Goal: Information Seeking & Learning: Find specific fact

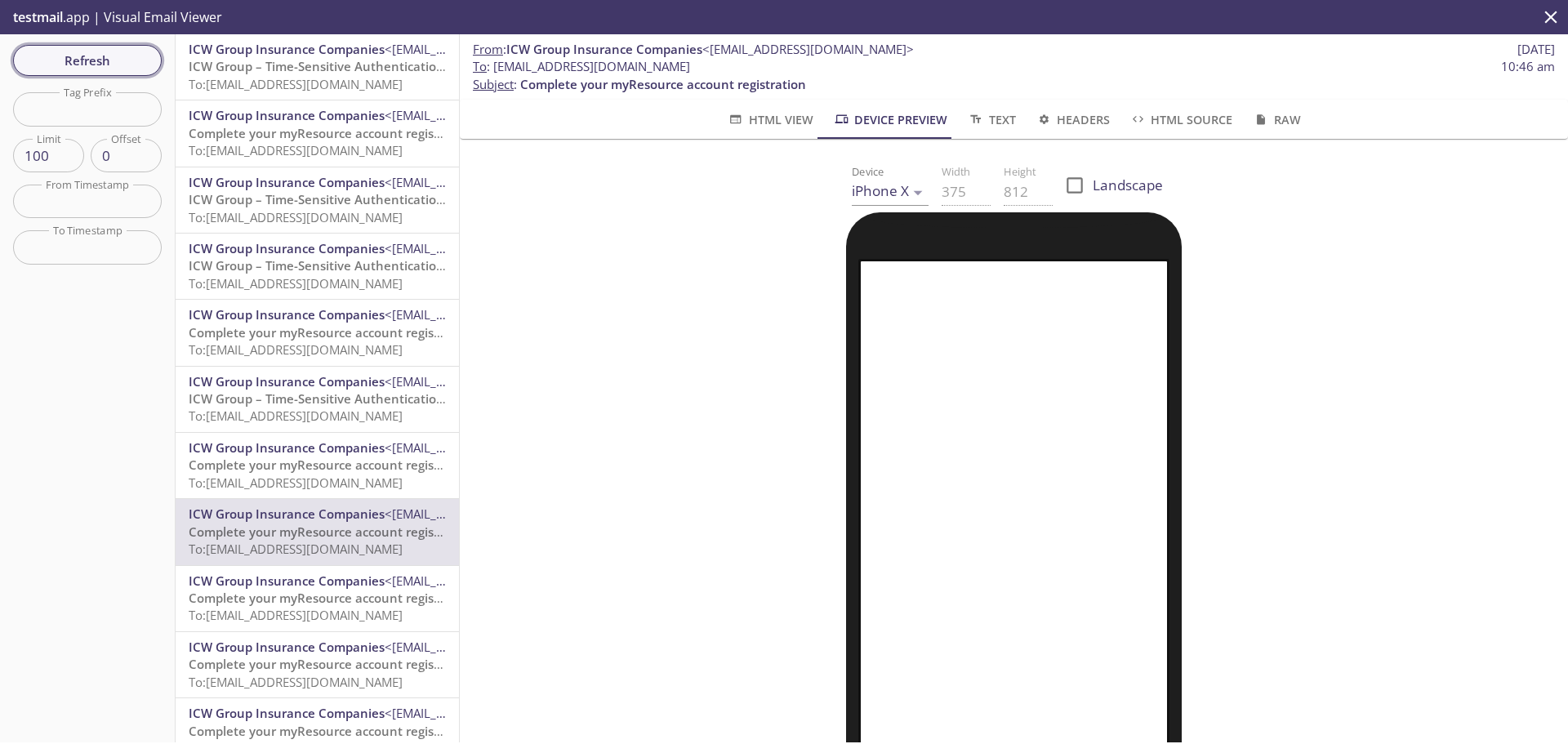
click at [125, 55] on span "Refresh" at bounding box center [87, 60] width 123 height 21
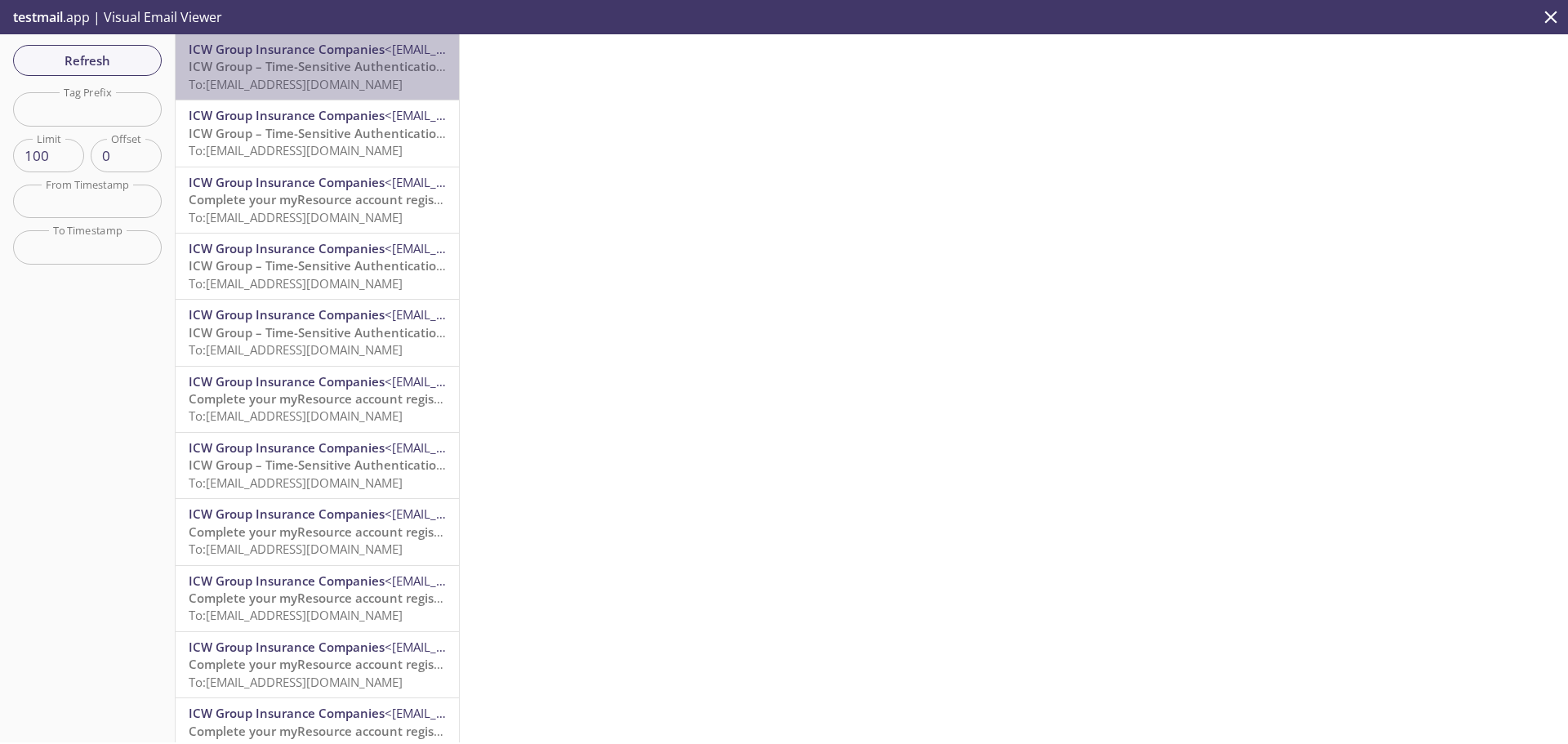
click at [320, 76] on span "To: [EMAIL_ADDRESS][DOMAIN_NAME]" at bounding box center [295, 84] width 214 height 16
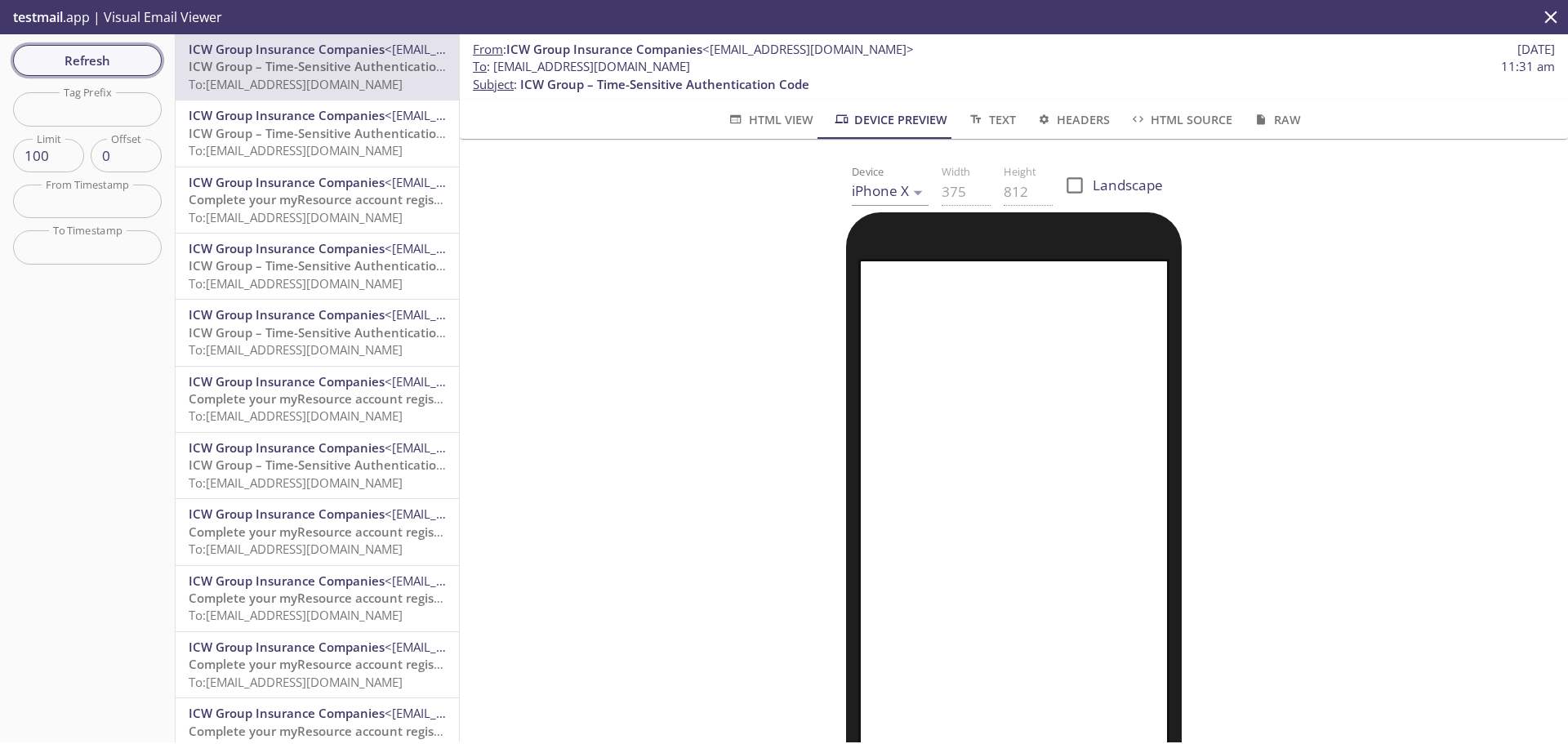
click at [79, 65] on span "Refresh" at bounding box center [87, 60] width 123 height 21
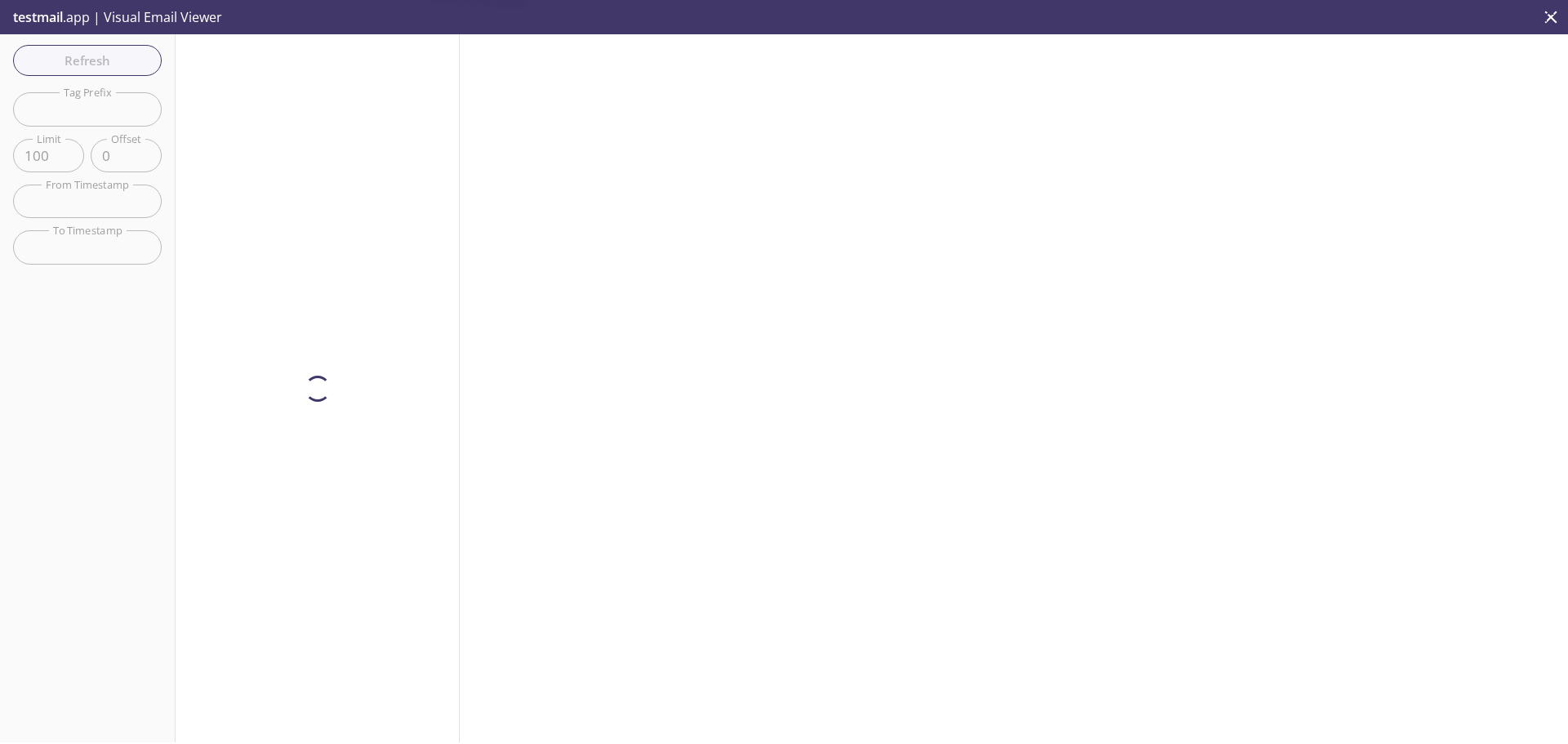
click at [297, 75] on div at bounding box center [318, 388] width 284 height 708
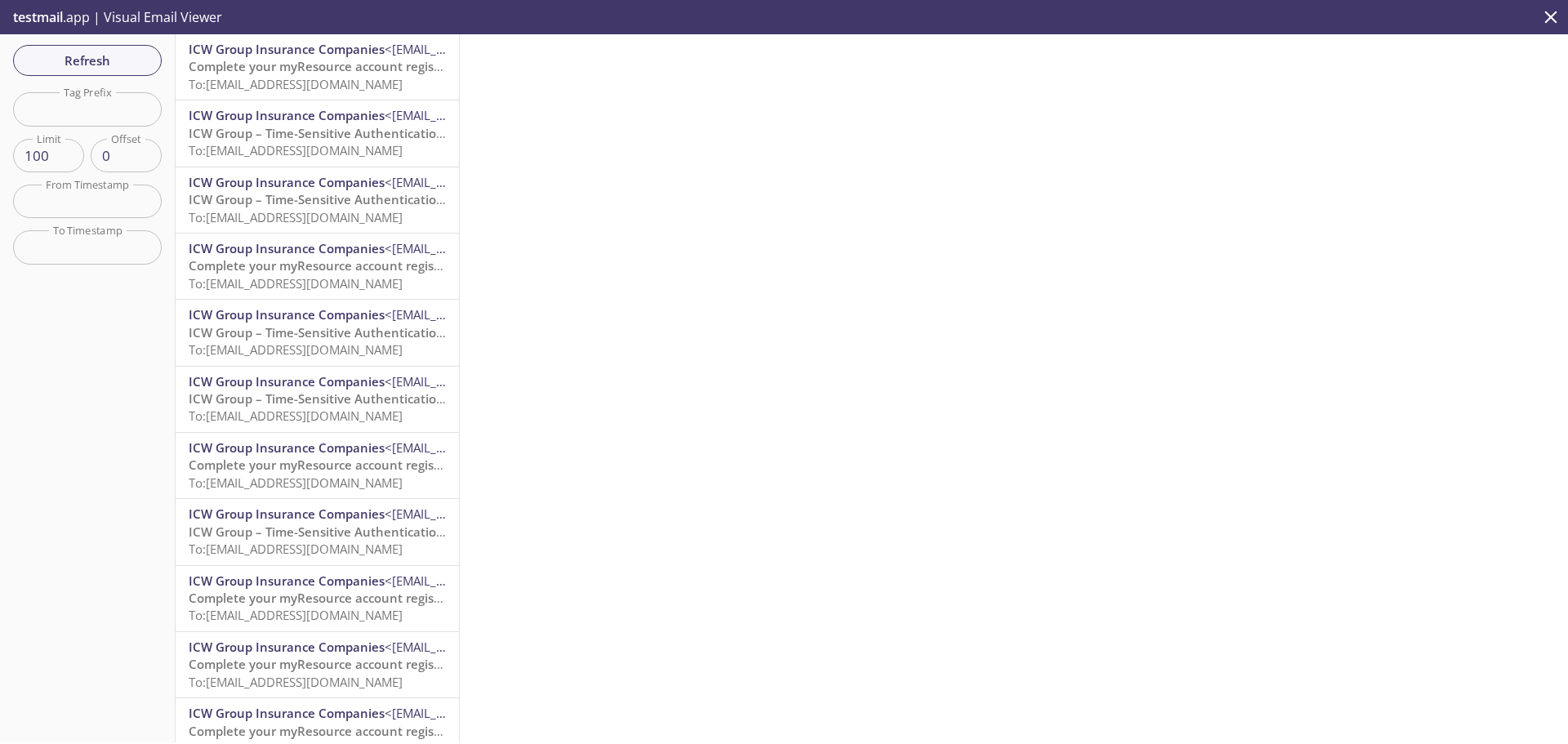
click at [297, 89] on span "To: [EMAIL_ADDRESS][DOMAIN_NAME]" at bounding box center [295, 84] width 214 height 16
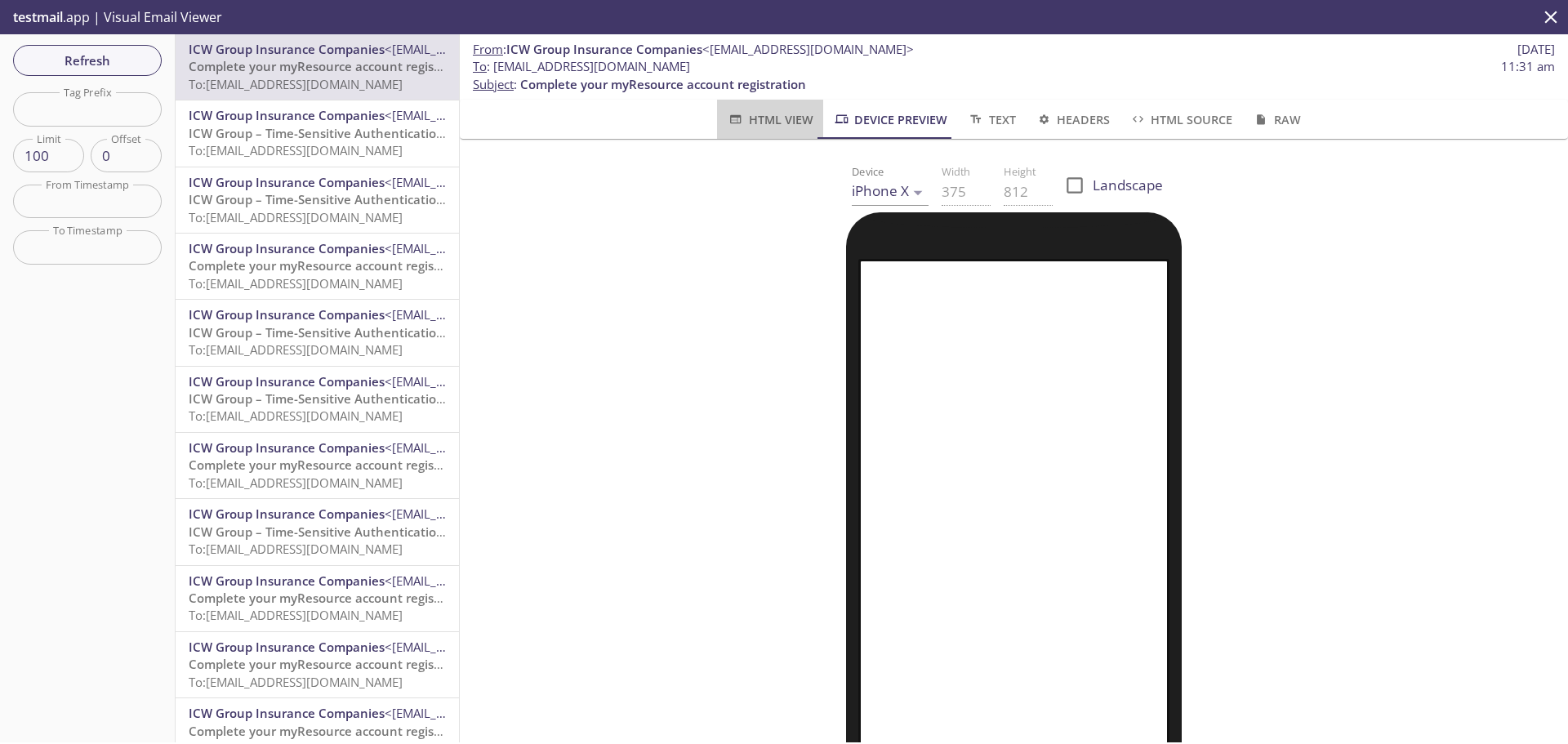
click at [782, 125] on span "HTML View" at bounding box center [770, 119] width 86 height 20
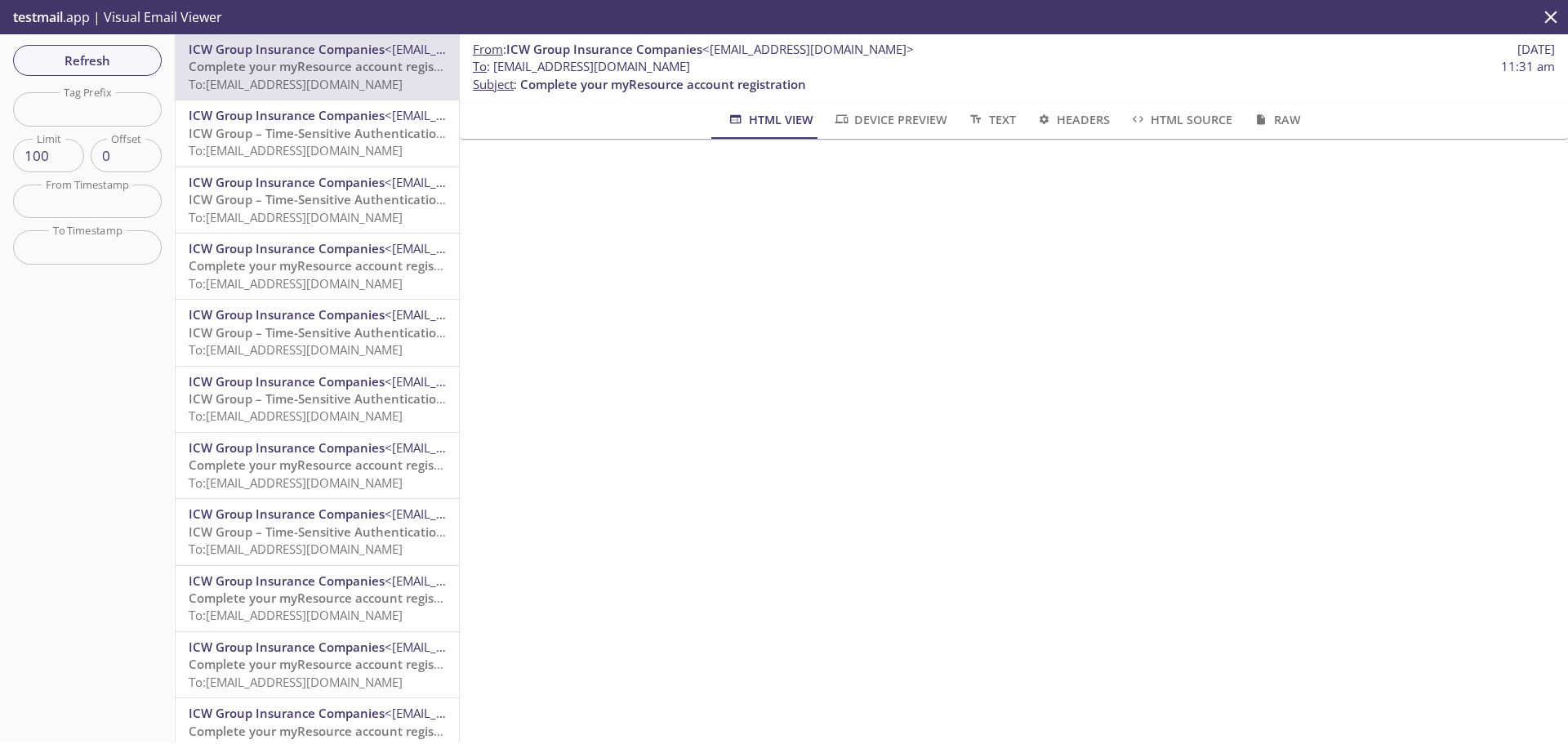
click at [1012, 330] on div "From : ICW Group Insurance Companies <[EMAIL_ADDRESS][DOMAIN_NAME]> [DATE] To :…" at bounding box center [1013, 388] width 1108 height 708
click at [897, 123] on span "Device Preview" at bounding box center [891, 119] width 114 height 20
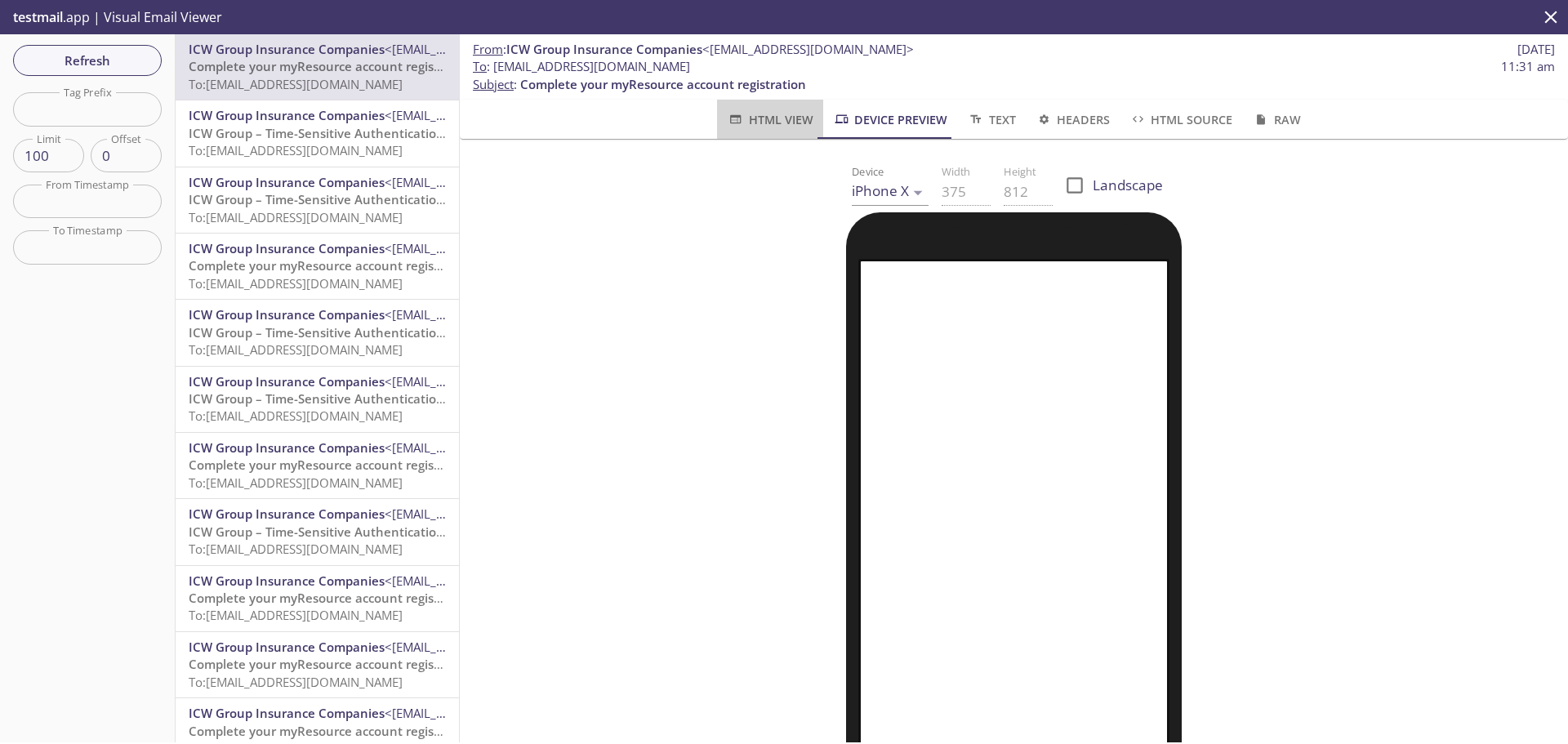
click at [774, 126] on span "HTML View" at bounding box center [770, 119] width 86 height 20
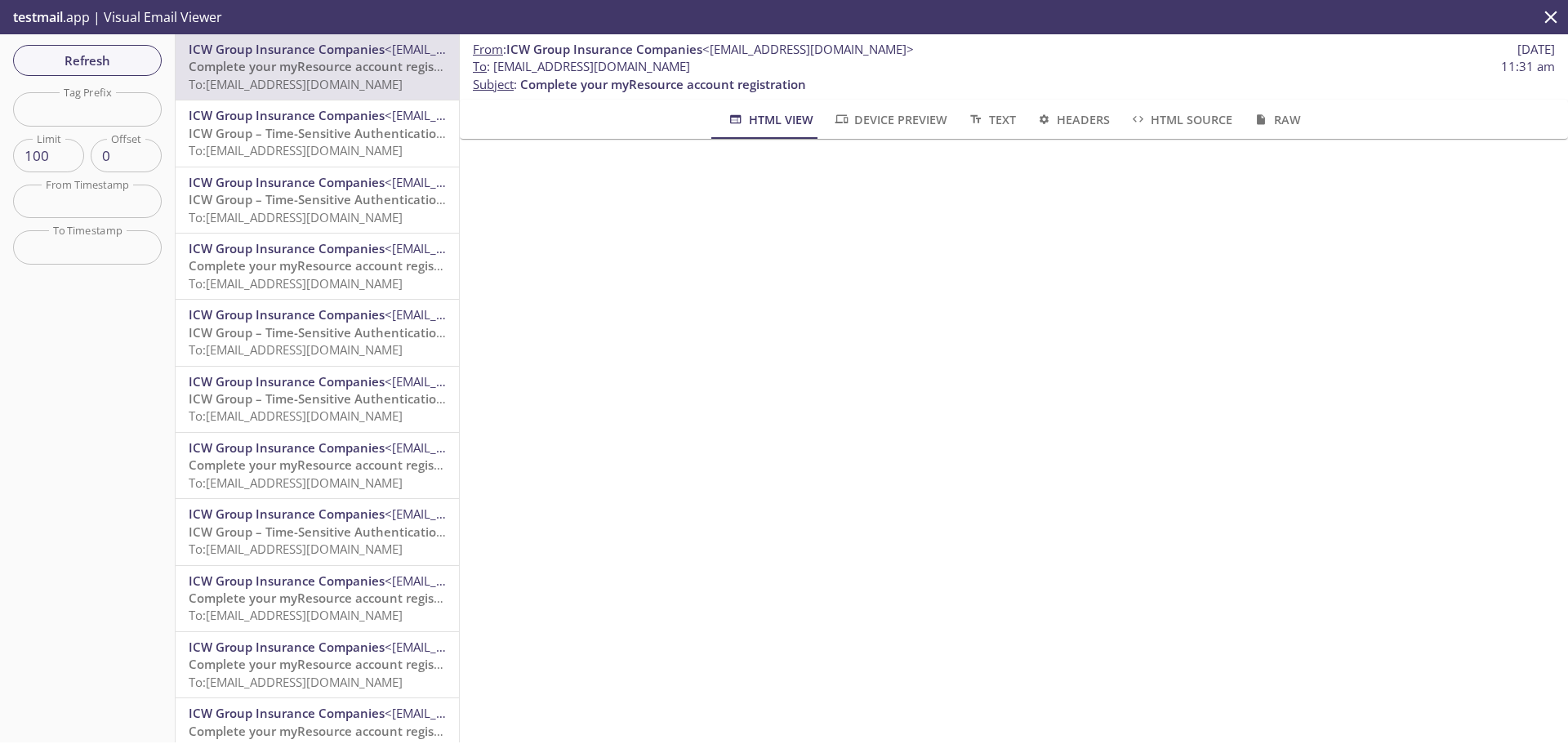
drag, startPoint x: 782, startPoint y: 124, endPoint x: 1216, endPoint y: 383, distance: 505.4
click at [1216, 383] on div "From : ICW Group Insurance Companies <[EMAIL_ADDRESS][DOMAIN_NAME]> [DATE] To :…" at bounding box center [1013, 388] width 1108 height 708
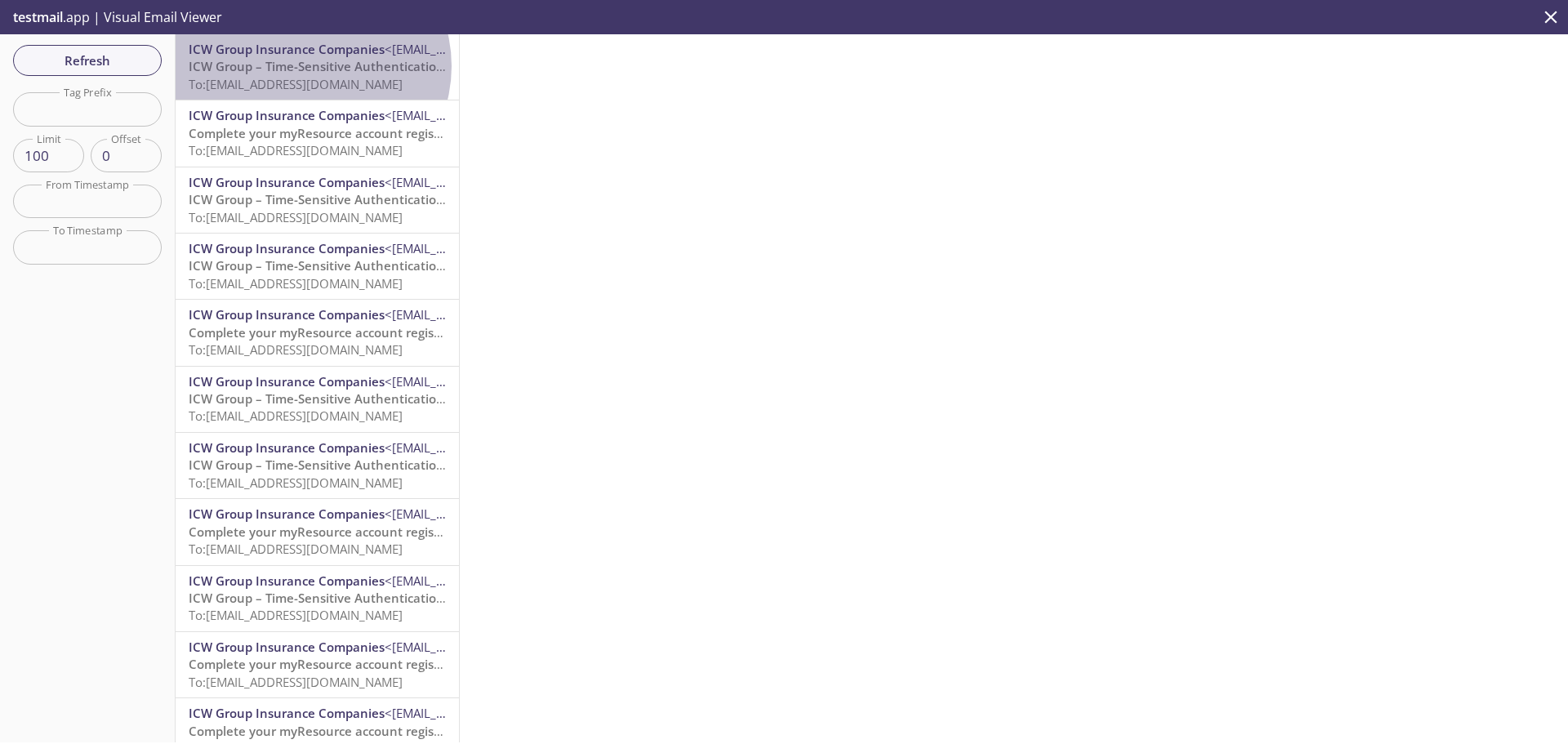
click at [309, 67] on span "ICW Group – Time-Sensitive Authentication Code" at bounding box center [333, 66] width 289 height 16
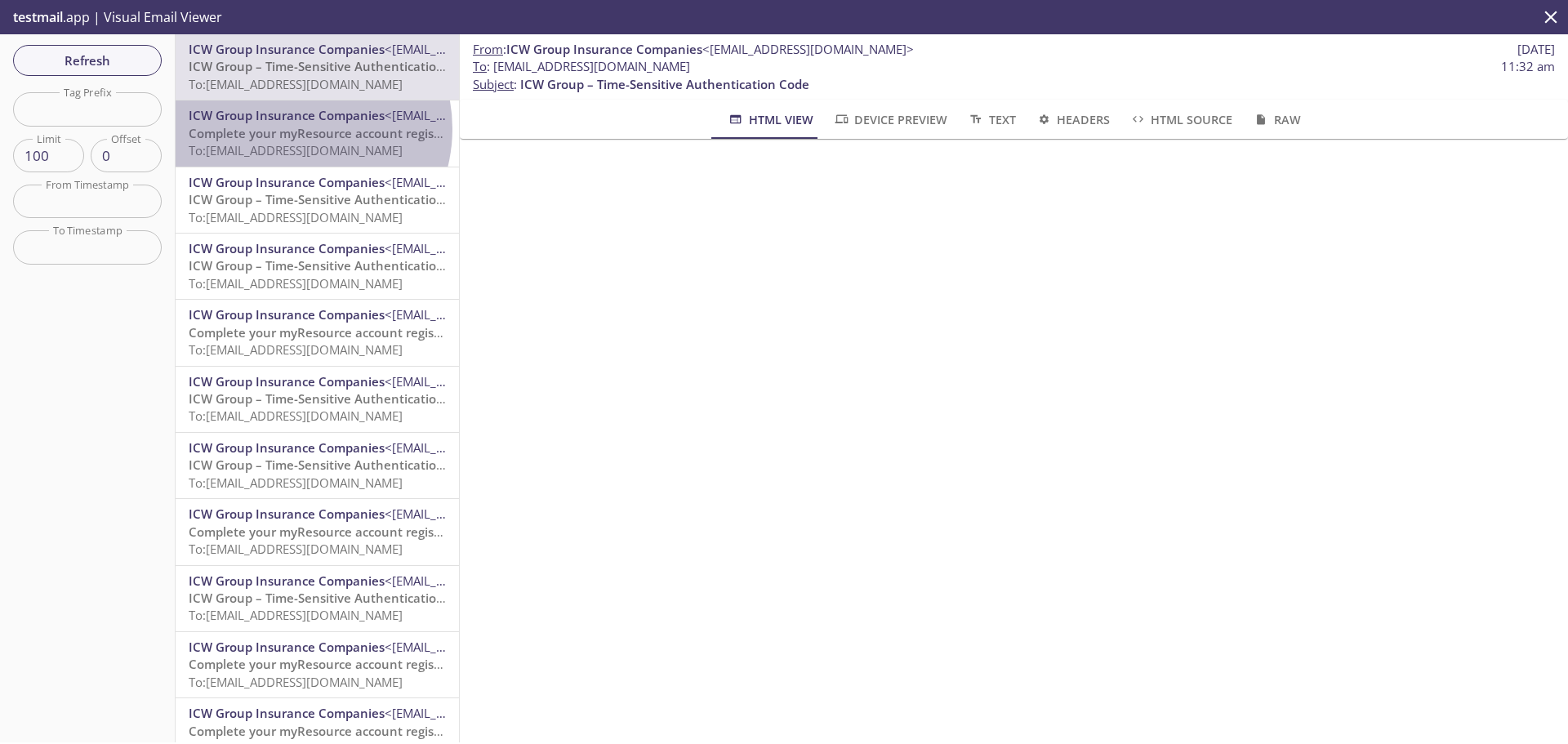
click at [292, 128] on span "Complete your myResource account registration" at bounding box center [331, 132] width 285 height 16
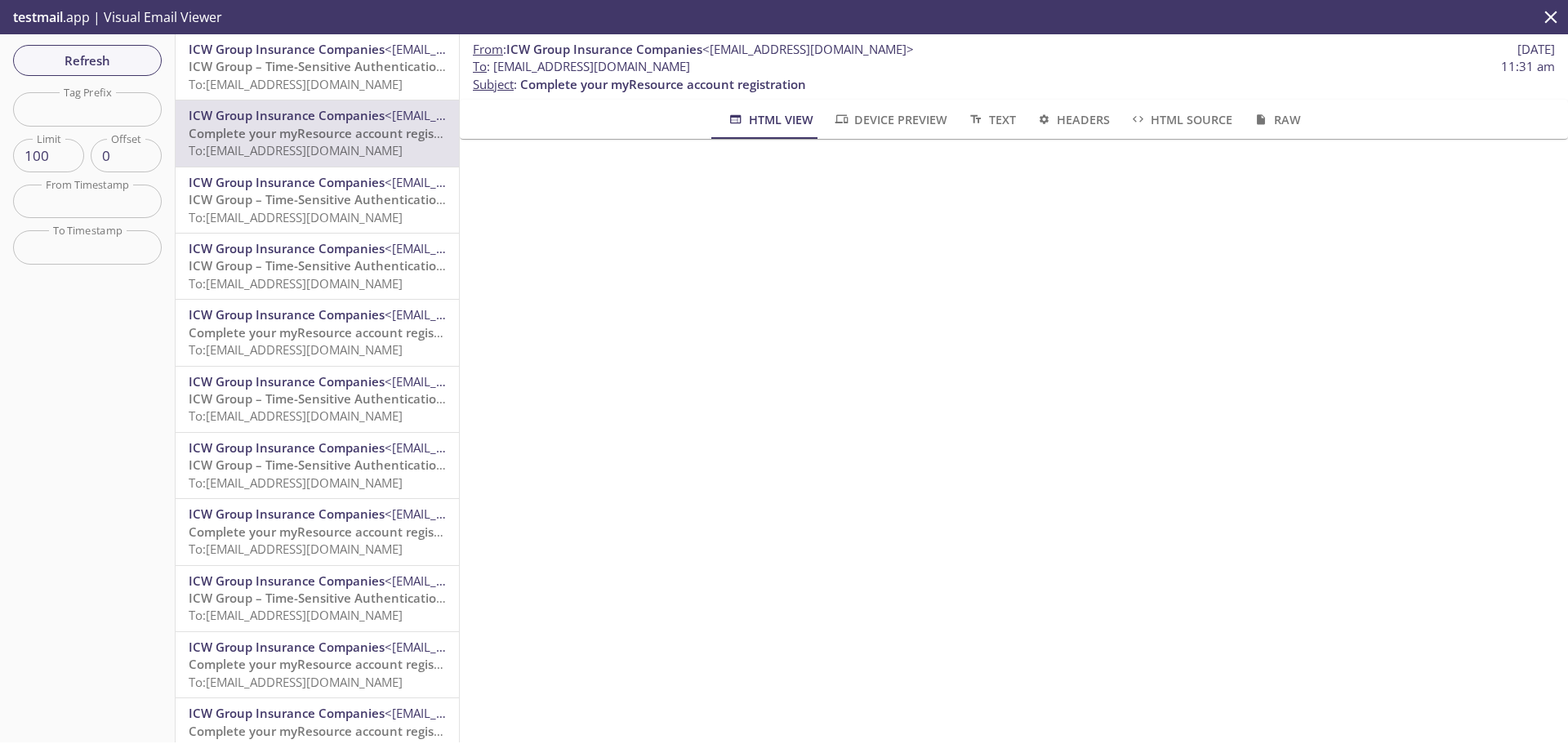
drag, startPoint x: 761, startPoint y: 67, endPoint x: 497, endPoint y: 63, distance: 264.0
click at [497, 63] on span "To : [EMAIL_ADDRESS][DOMAIN_NAME] 11:31 am" at bounding box center [1013, 67] width 1082 height 17
copy span "[EMAIL_ADDRESS][DOMAIN_NAME]"
click at [118, 67] on span "Refresh" at bounding box center [87, 60] width 123 height 21
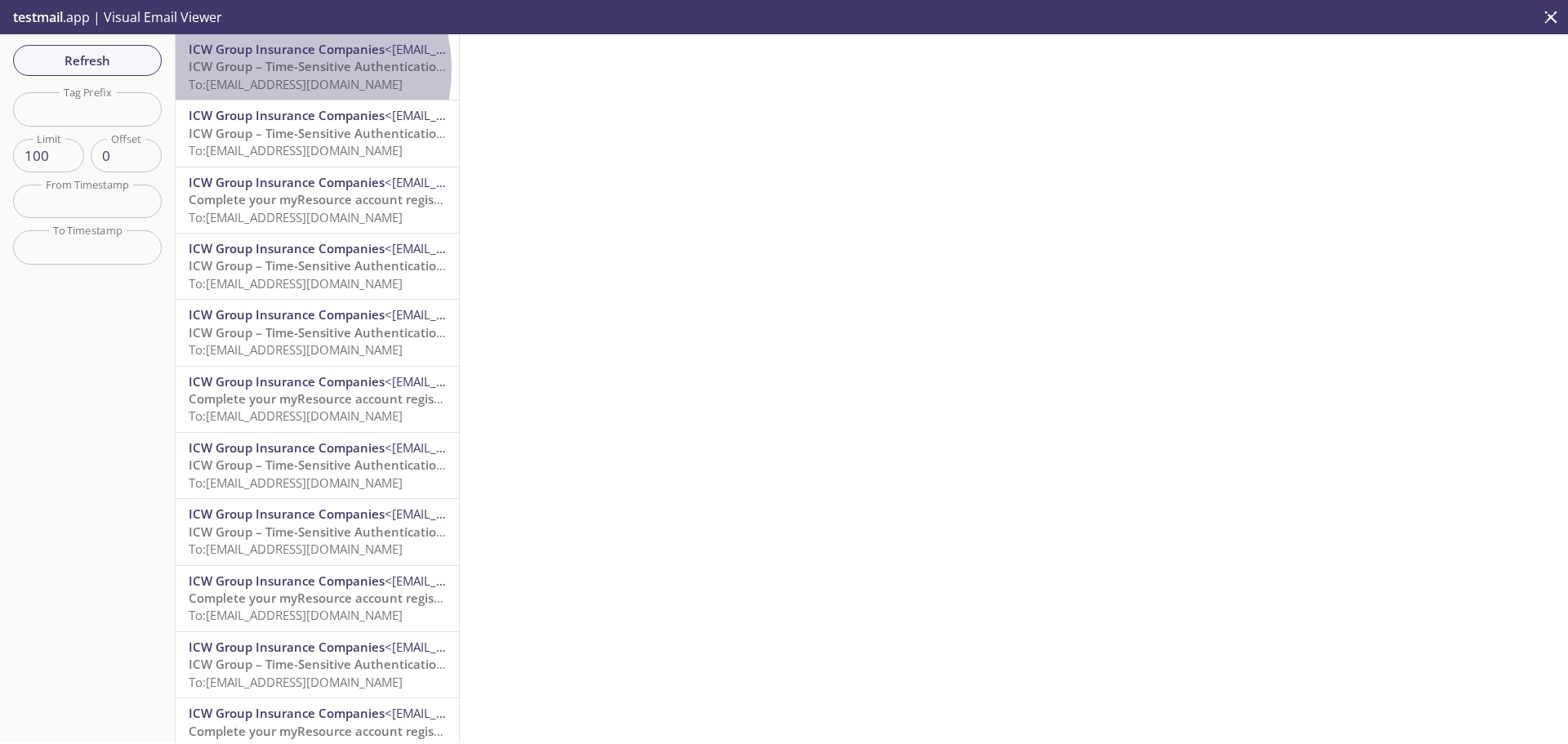
click at [284, 70] on span "ICW Group – Time-Sensitive Authentication Code" at bounding box center [333, 66] width 289 height 16
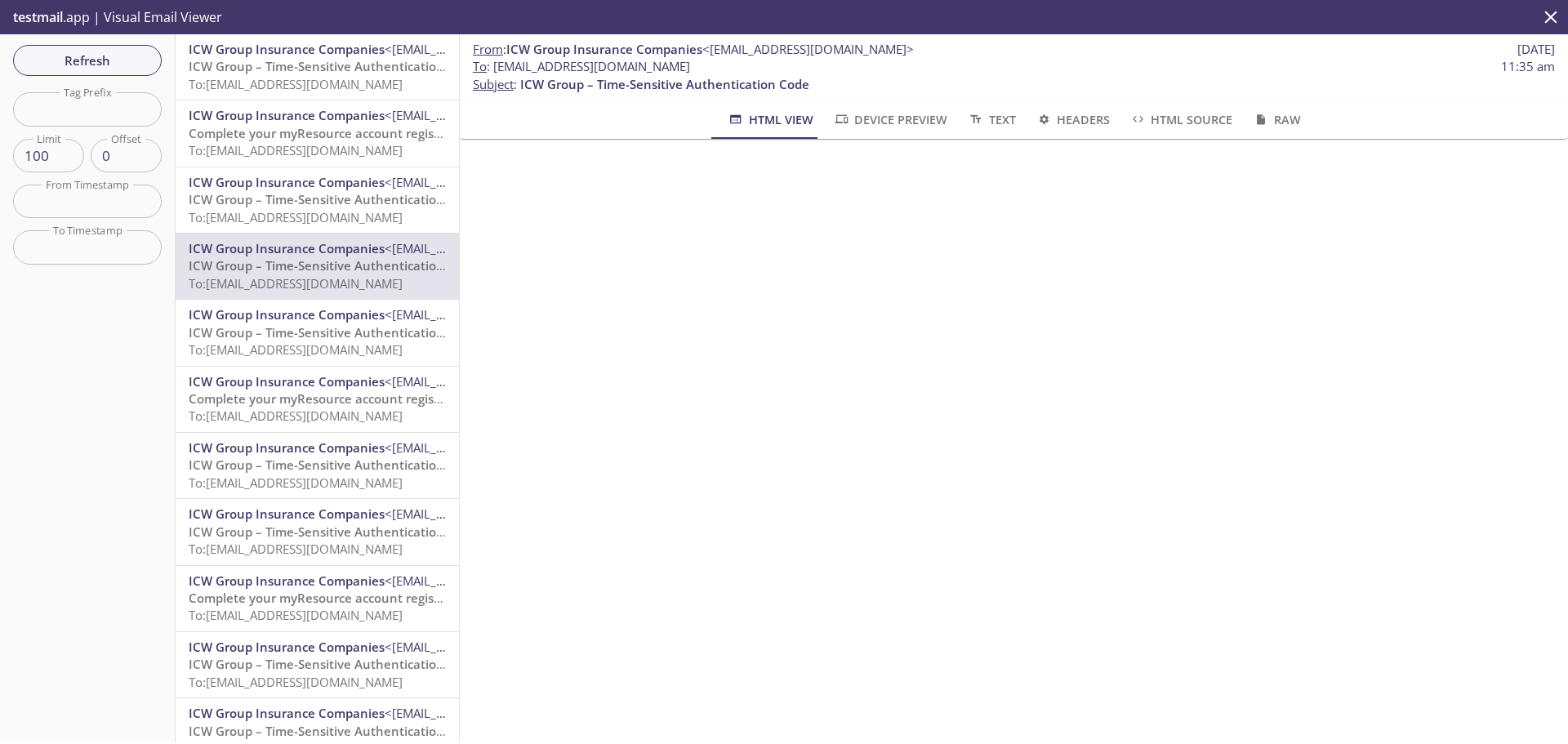
drag, startPoint x: 498, startPoint y: 67, endPoint x: 761, endPoint y: 60, distance: 263.1
click at [761, 60] on span "To : [EMAIL_ADDRESS][DOMAIN_NAME] 11:35 am" at bounding box center [1013, 67] width 1082 height 17
copy span "[EMAIL_ADDRESS][DOMAIN_NAME]"
